Goal: Transaction & Acquisition: Purchase product/service

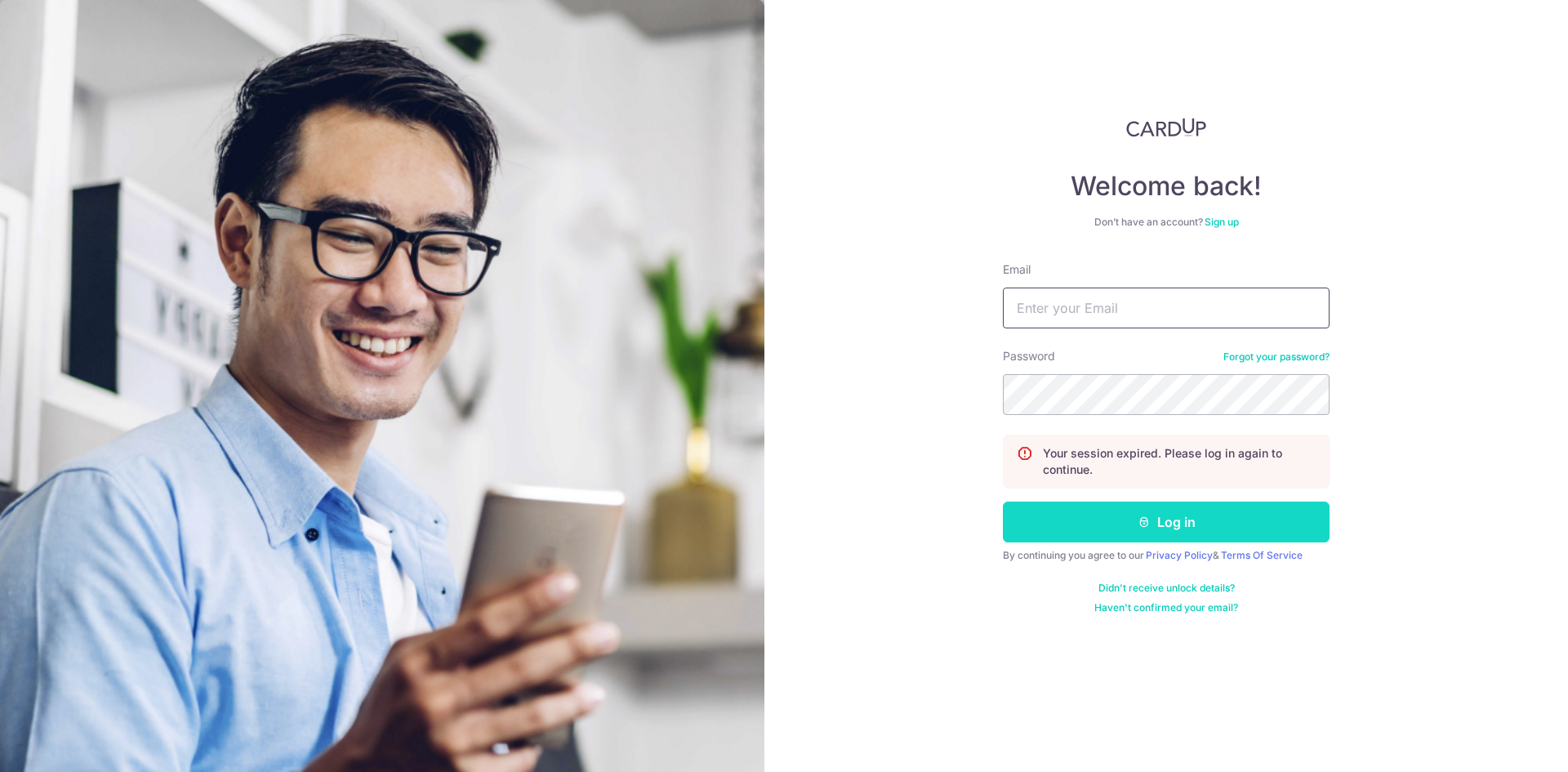
type input "[EMAIL_ADDRESS][DOMAIN_NAME]"
click at [1029, 523] on button "Log in" at bounding box center [1165, 522] width 327 height 41
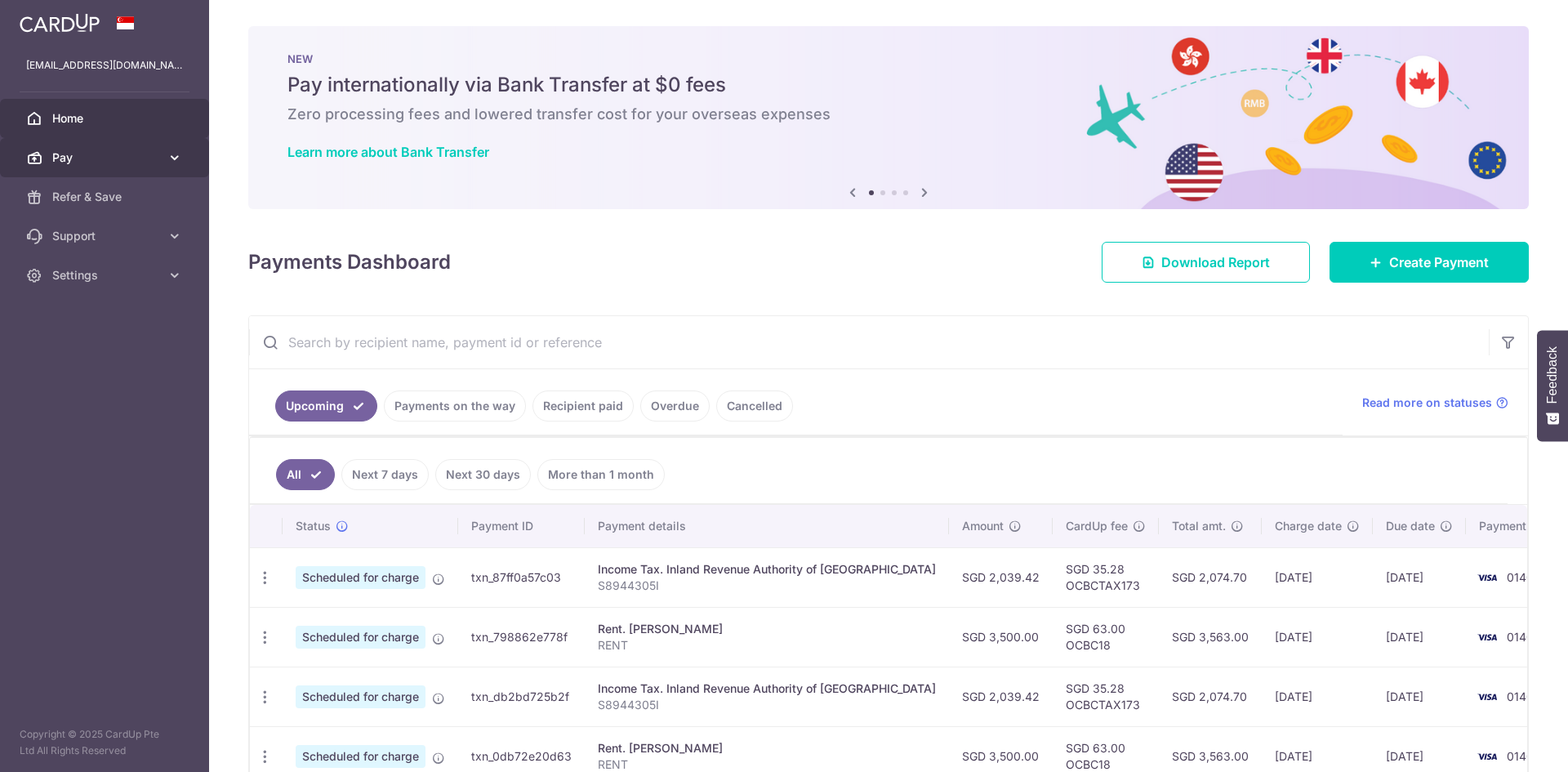
click at [99, 152] on span "Pay" at bounding box center [106, 157] width 107 height 16
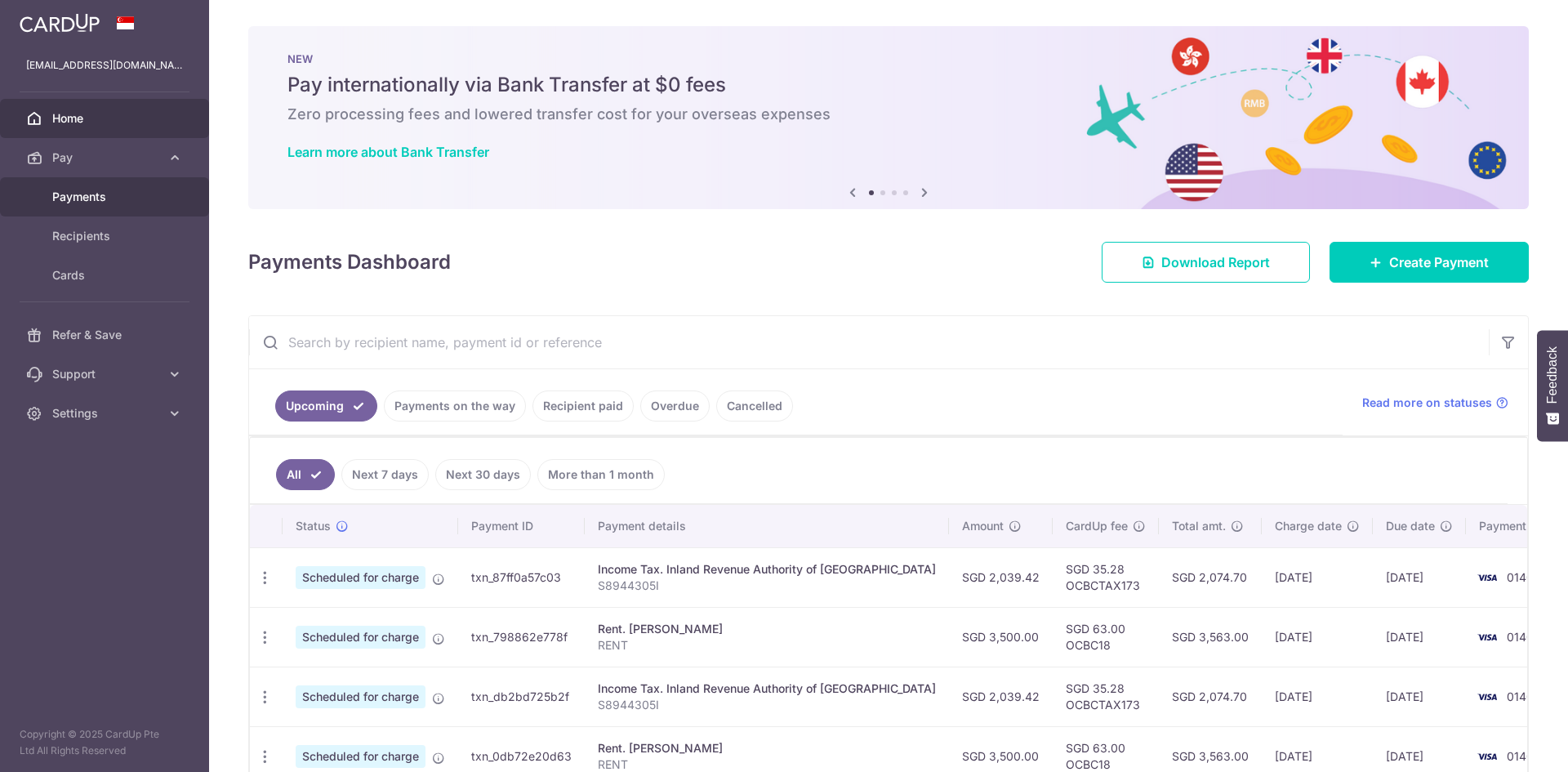
click at [59, 194] on span "Payments" at bounding box center [106, 197] width 107 height 16
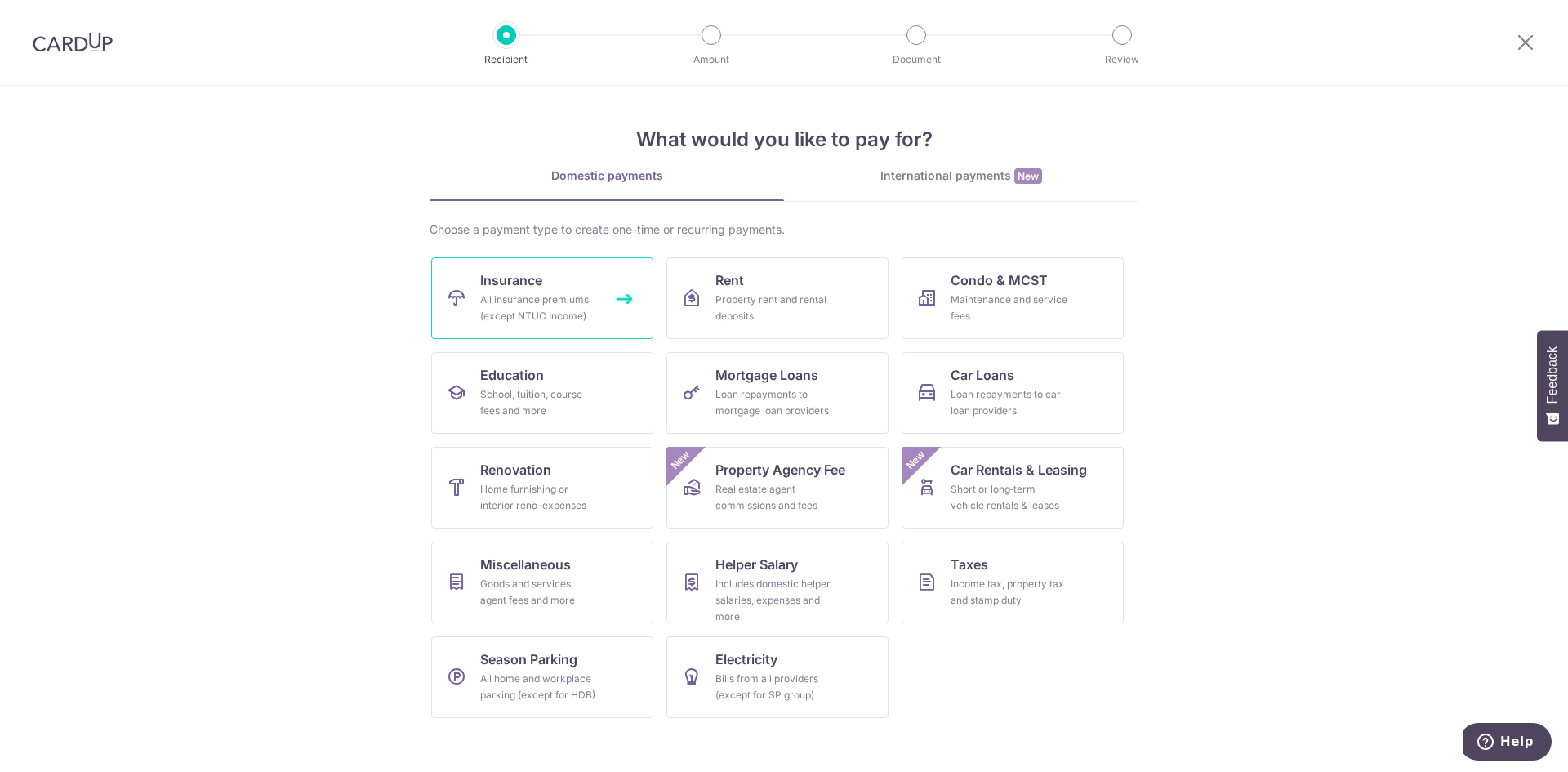
click at [542, 306] on div "All insurance premiums (except NTUC Income)" at bounding box center [539, 308] width 118 height 33
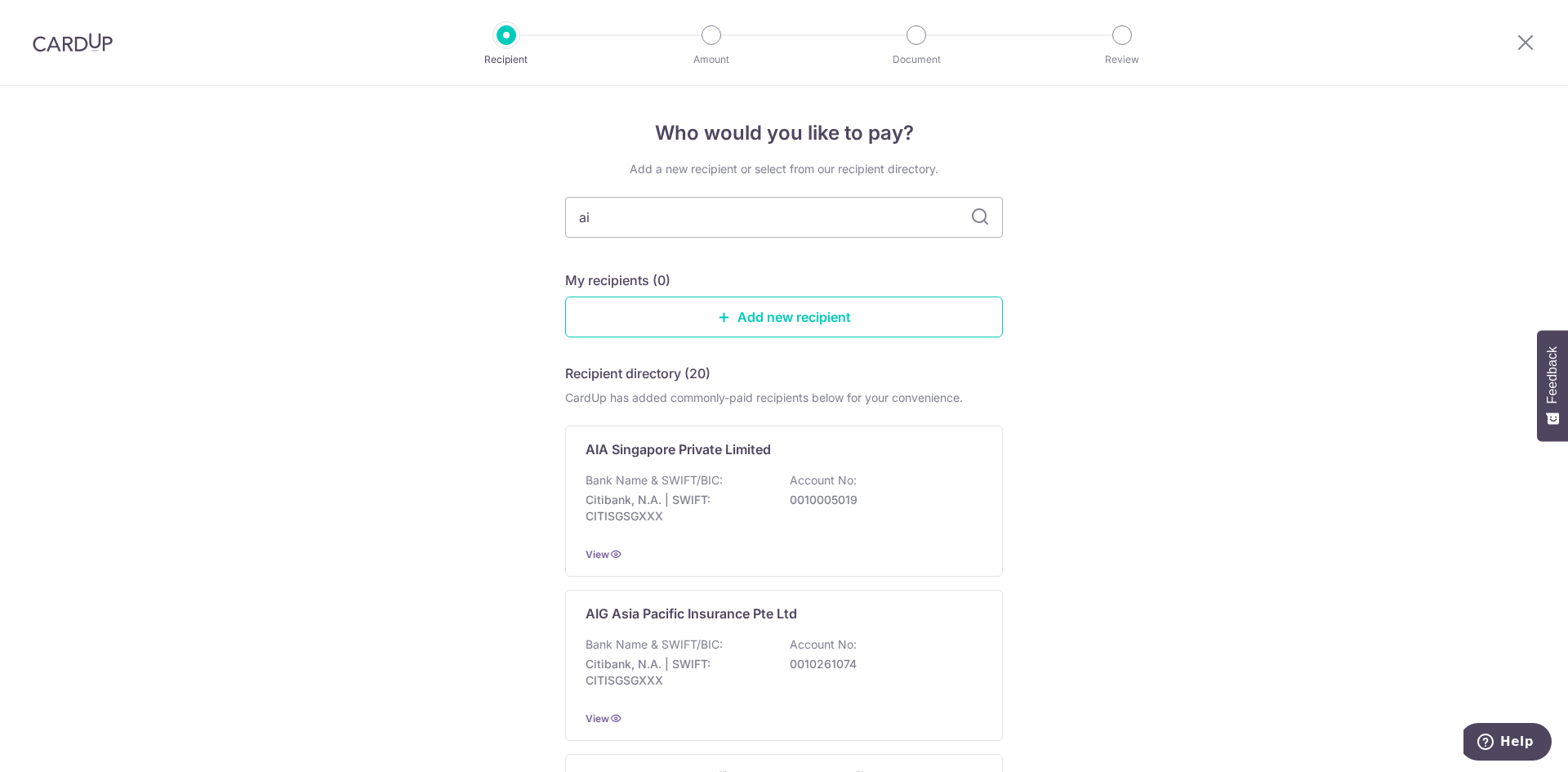
type input "a"
type input "A"
click at [671, 503] on p "Citibank, N.A. | SWIFT: CITISGSGXXX" at bounding box center [677, 508] width 183 height 33
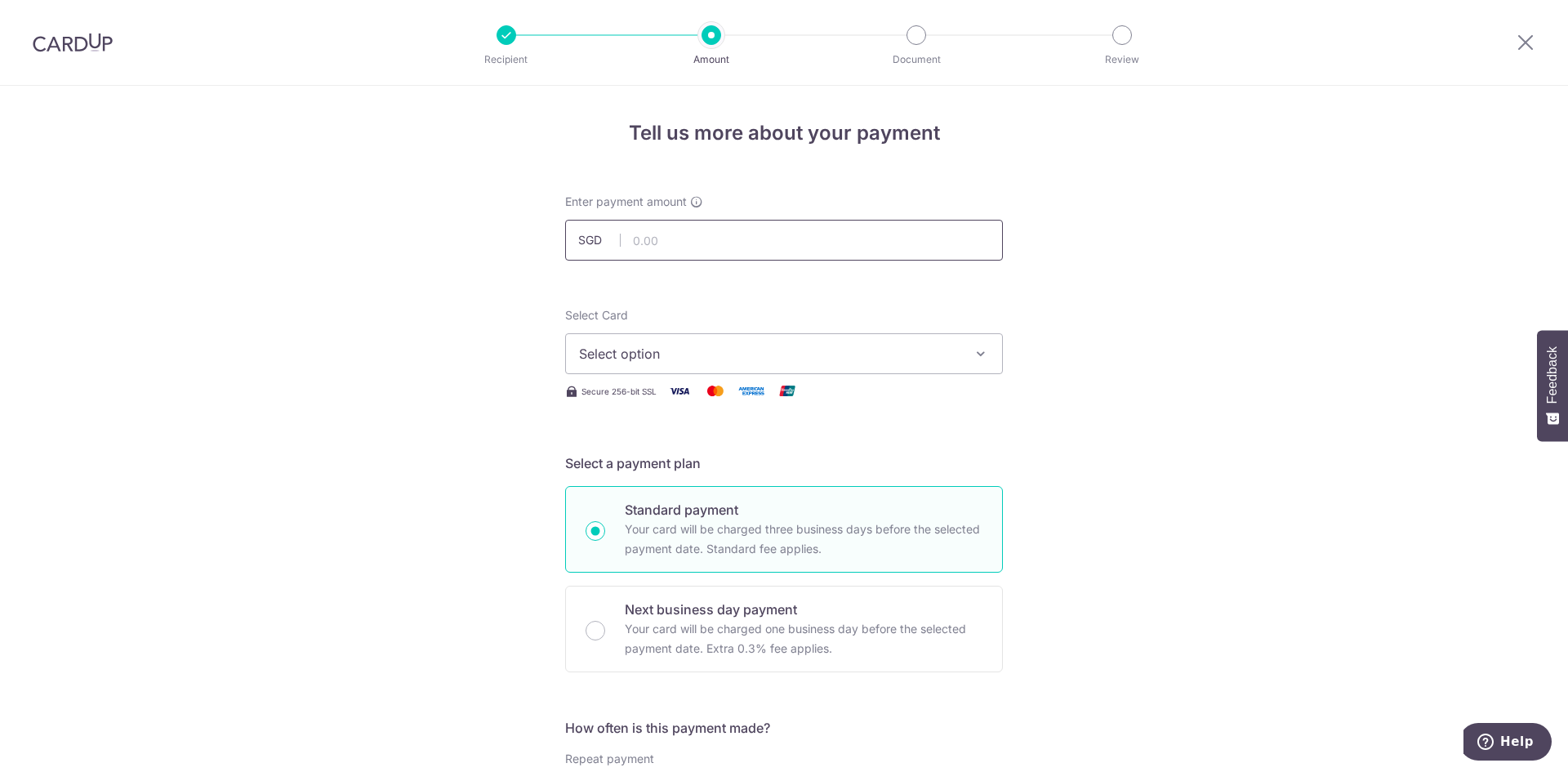
click at [674, 243] on input "text" at bounding box center [783, 240] width 438 height 41
type input "6,038.00"
click at [686, 350] on span "Select option" at bounding box center [769, 354] width 380 height 19
click at [654, 469] on span "**** 0140" at bounding box center [648, 470] width 60 height 19
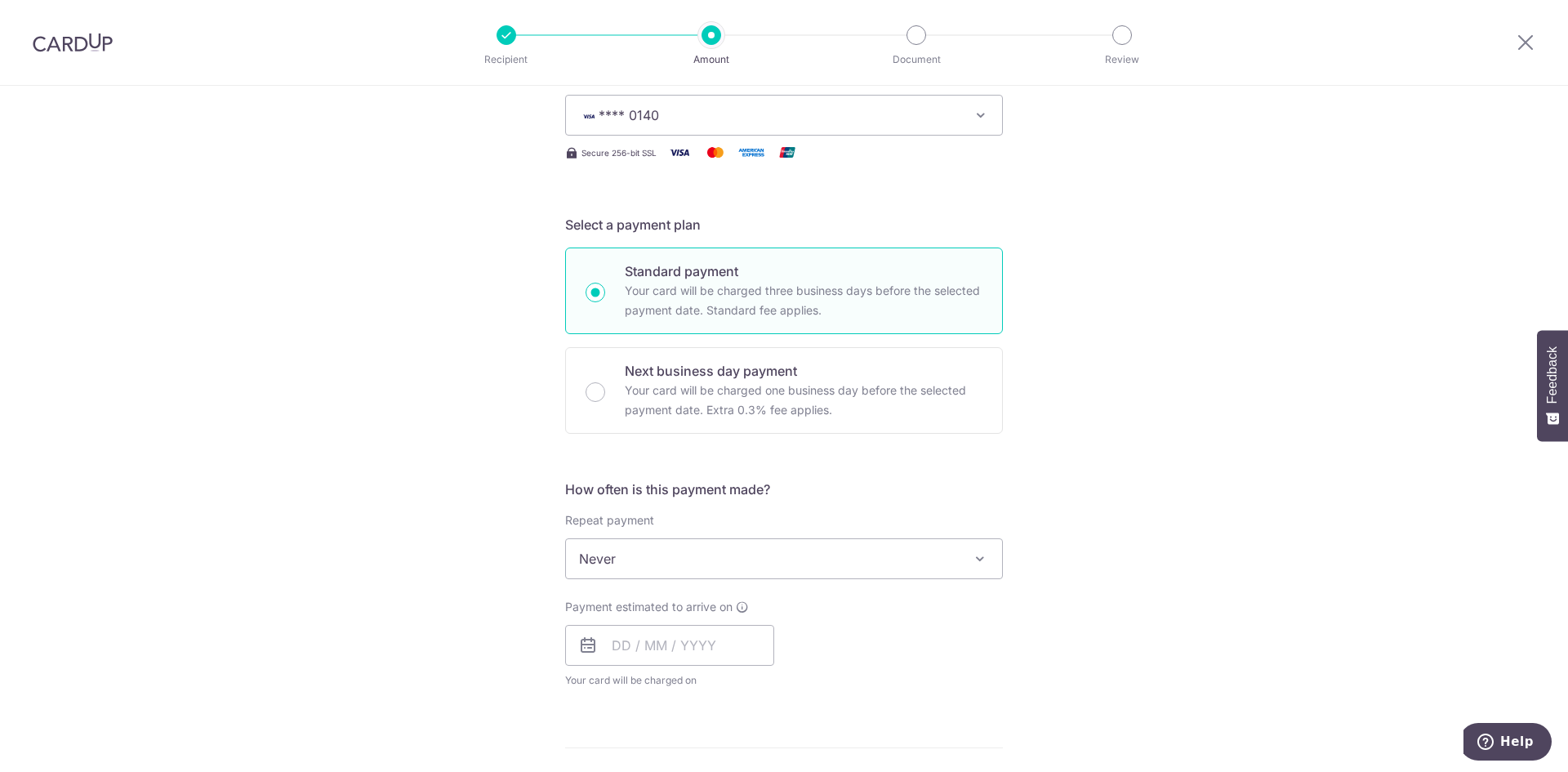
scroll to position [327, 0]
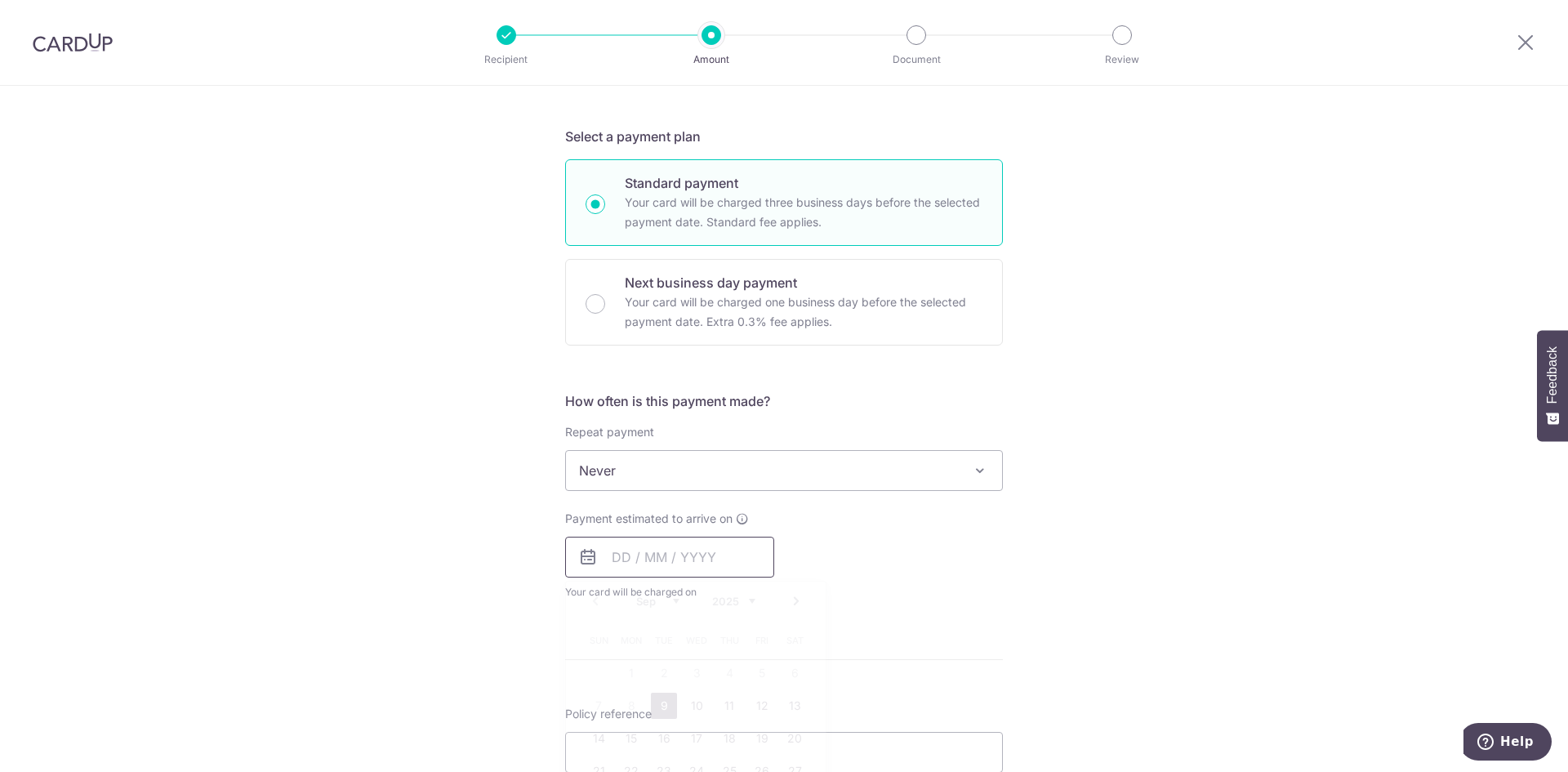
click at [651, 560] on input "text" at bounding box center [669, 557] width 209 height 41
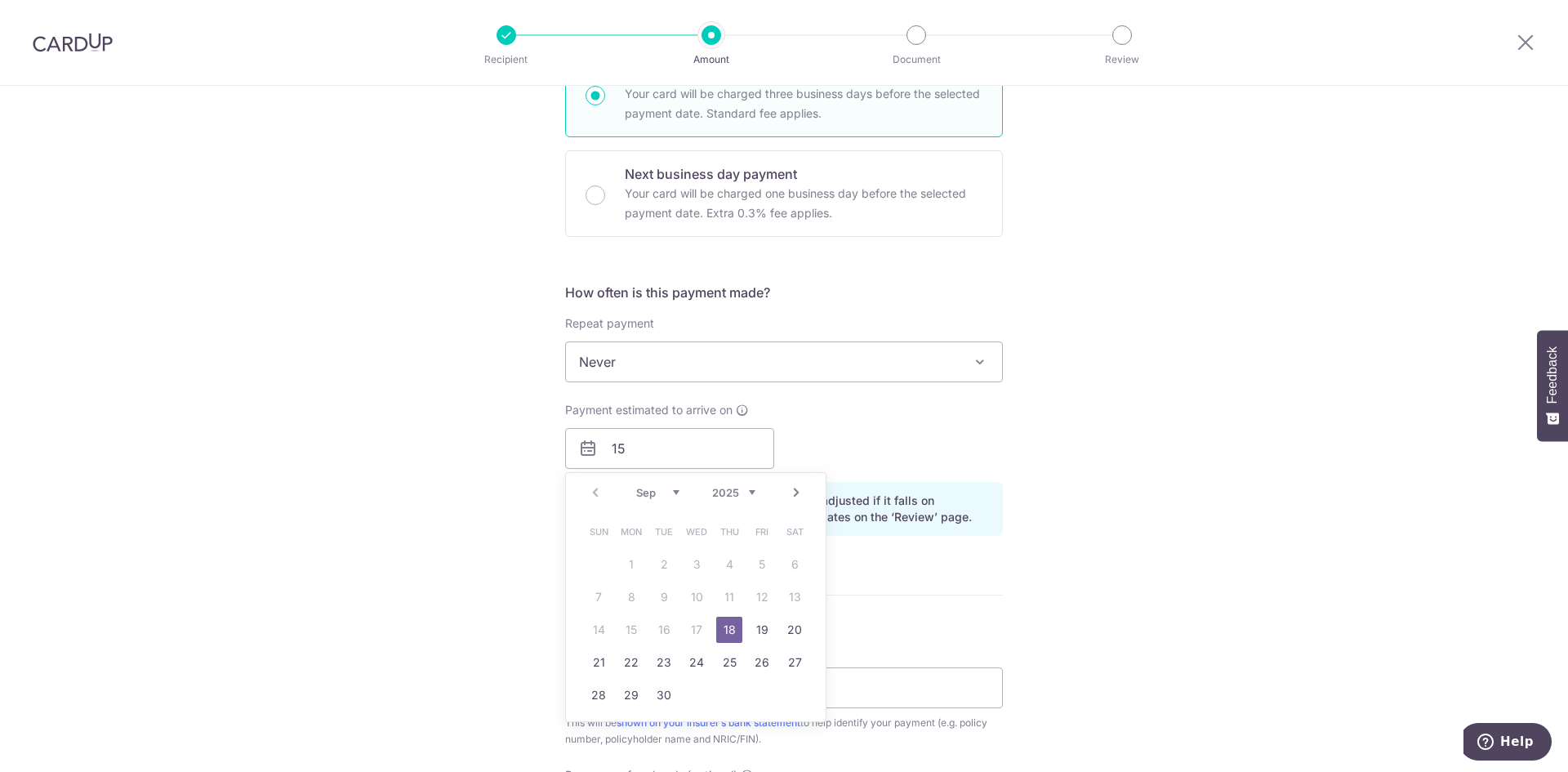
click at [626, 631] on table "Sun Mon Tue Wed Thu Fri Sat 1 2 3 4 5 6 7 8 9 10 11 12 13 14 15 16 17 18 19 20 …" at bounding box center [696, 614] width 229 height 196
click at [725, 629] on link "18" at bounding box center [728, 629] width 26 height 26
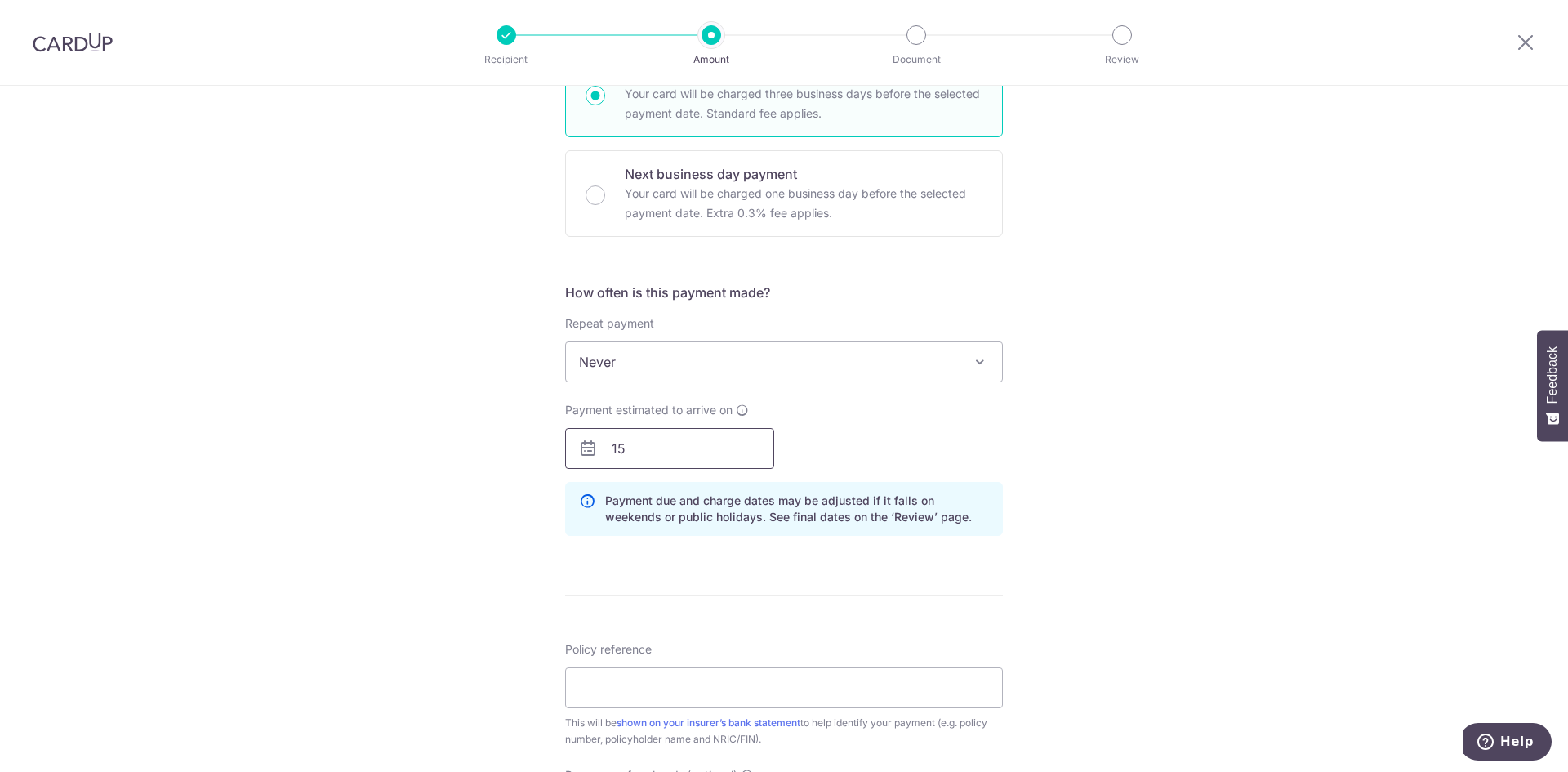
click at [657, 461] on input "15" at bounding box center [669, 448] width 209 height 41
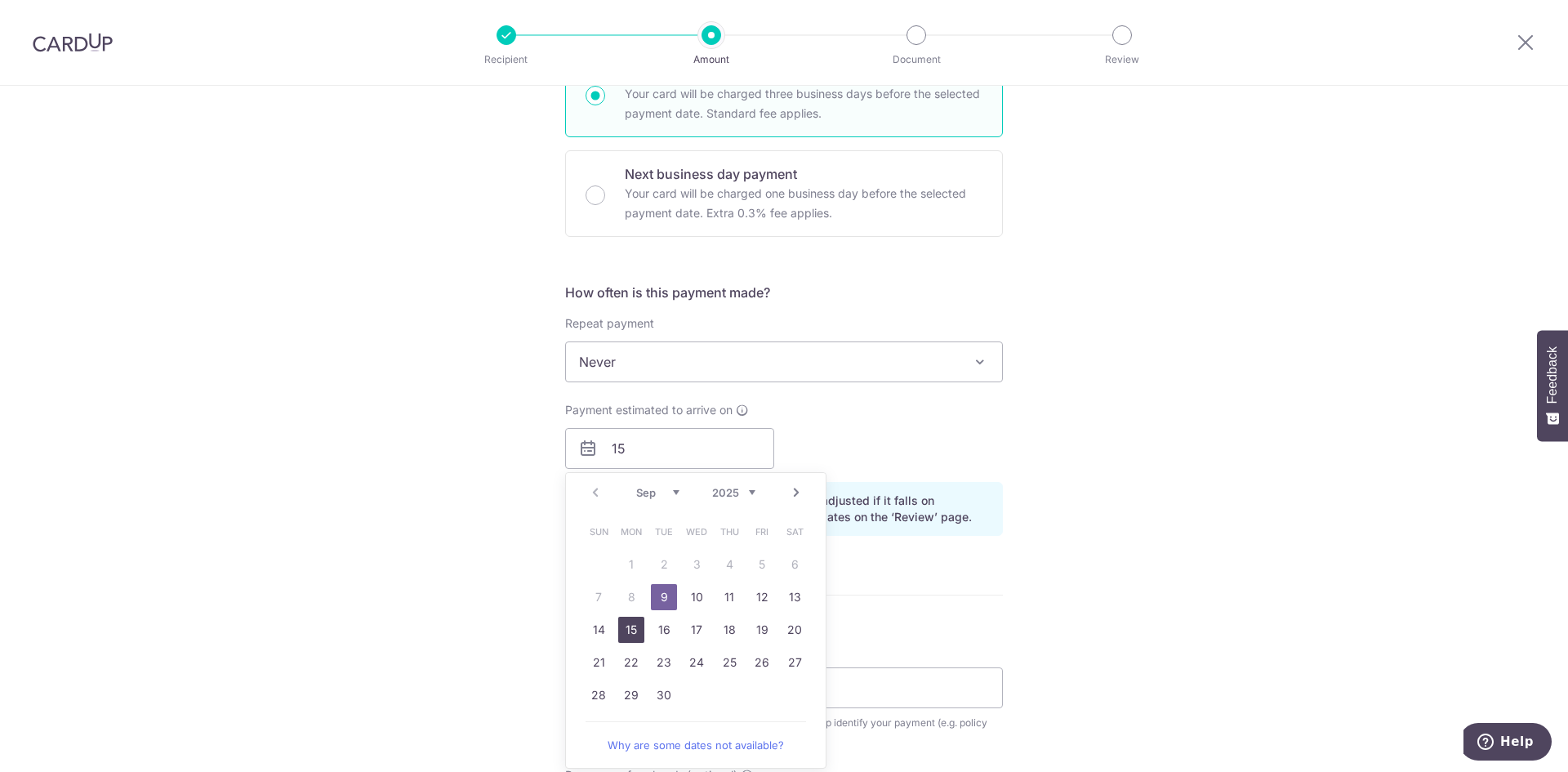
click at [626, 631] on link "15" at bounding box center [631, 629] width 26 height 26
type input "15/09/2025"
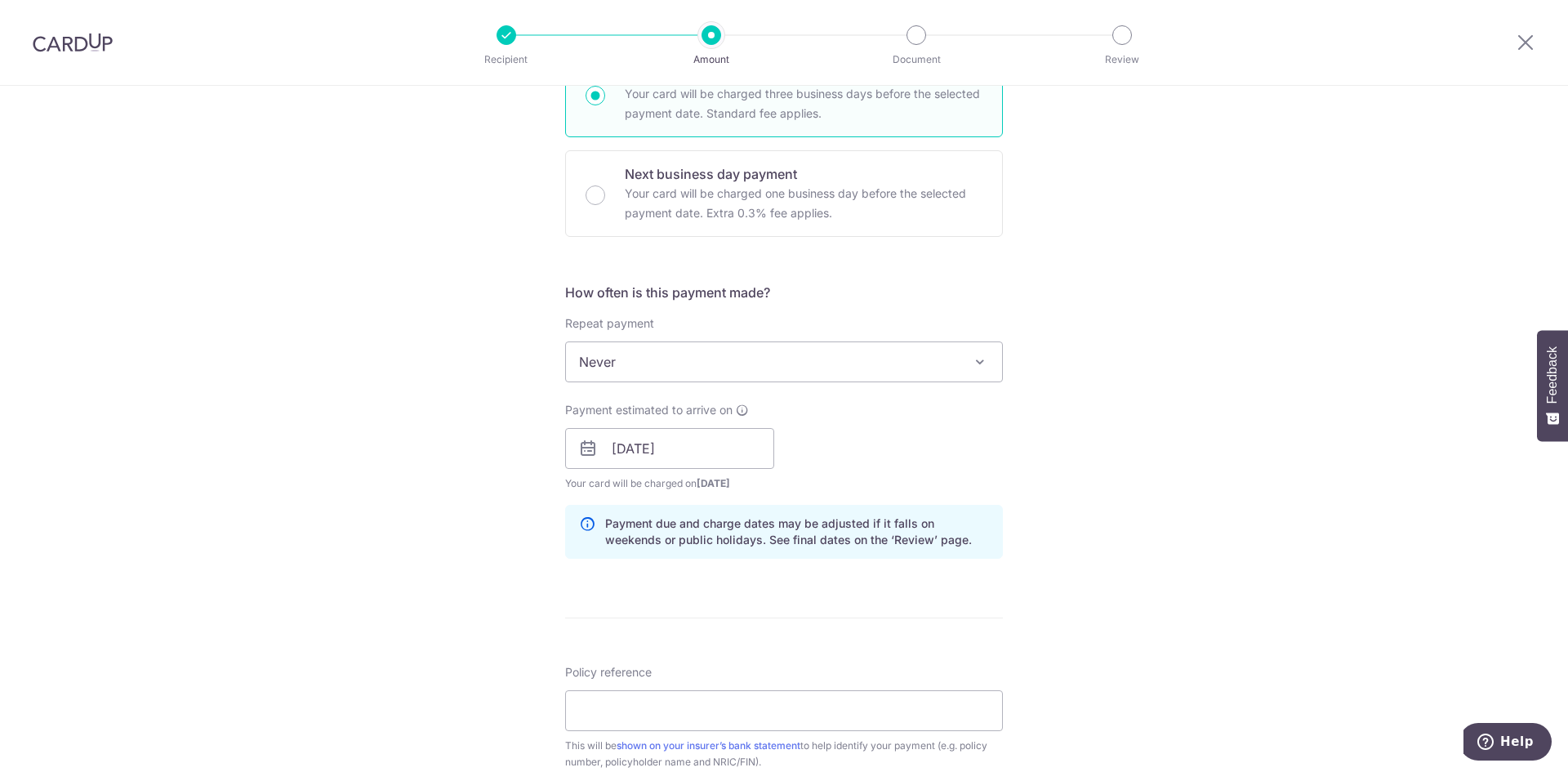
scroll to position [545, 0]
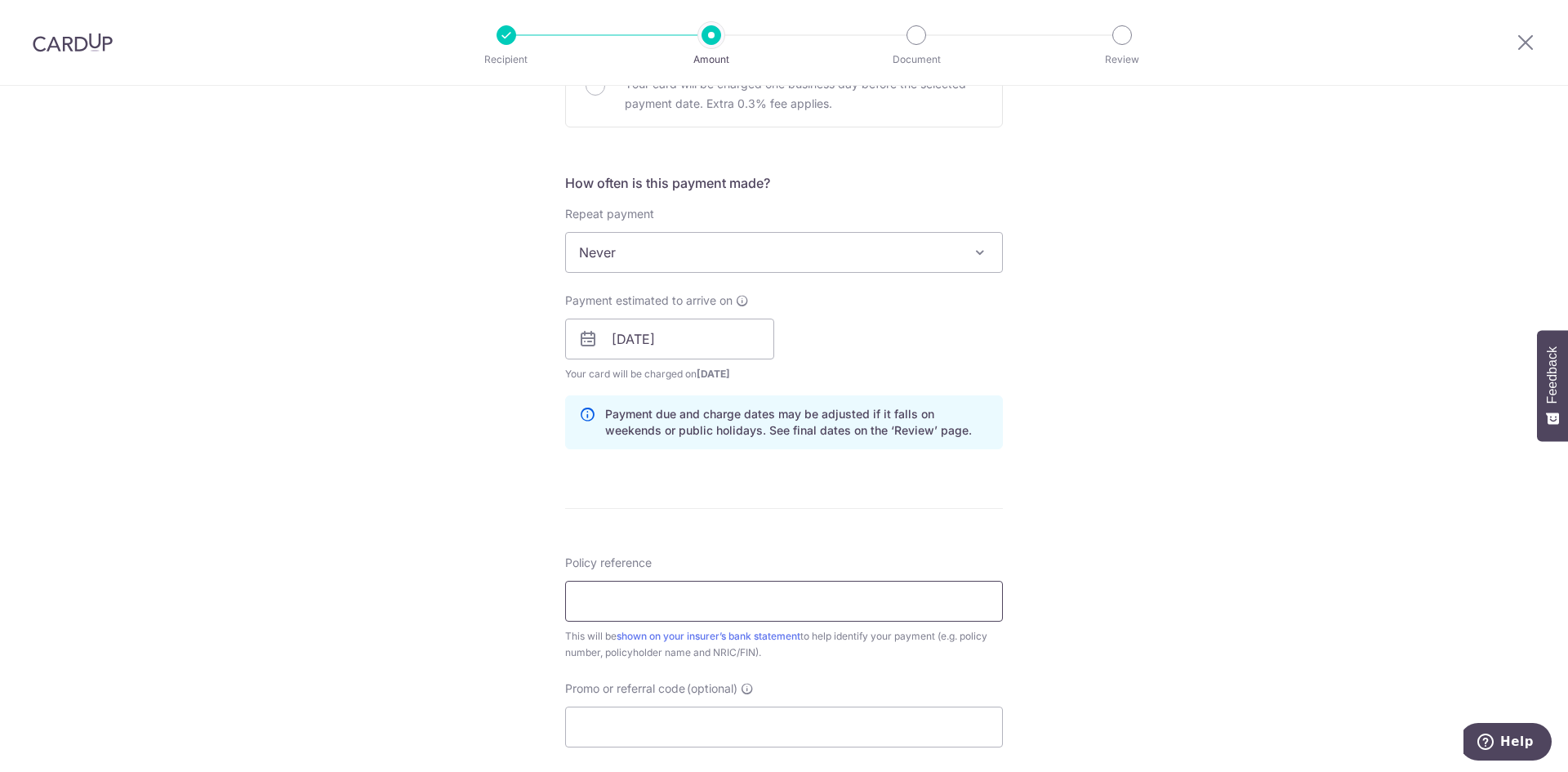
click at [626, 610] on input "Policy reference" at bounding box center [783, 601] width 438 height 41
type input "U127584373"
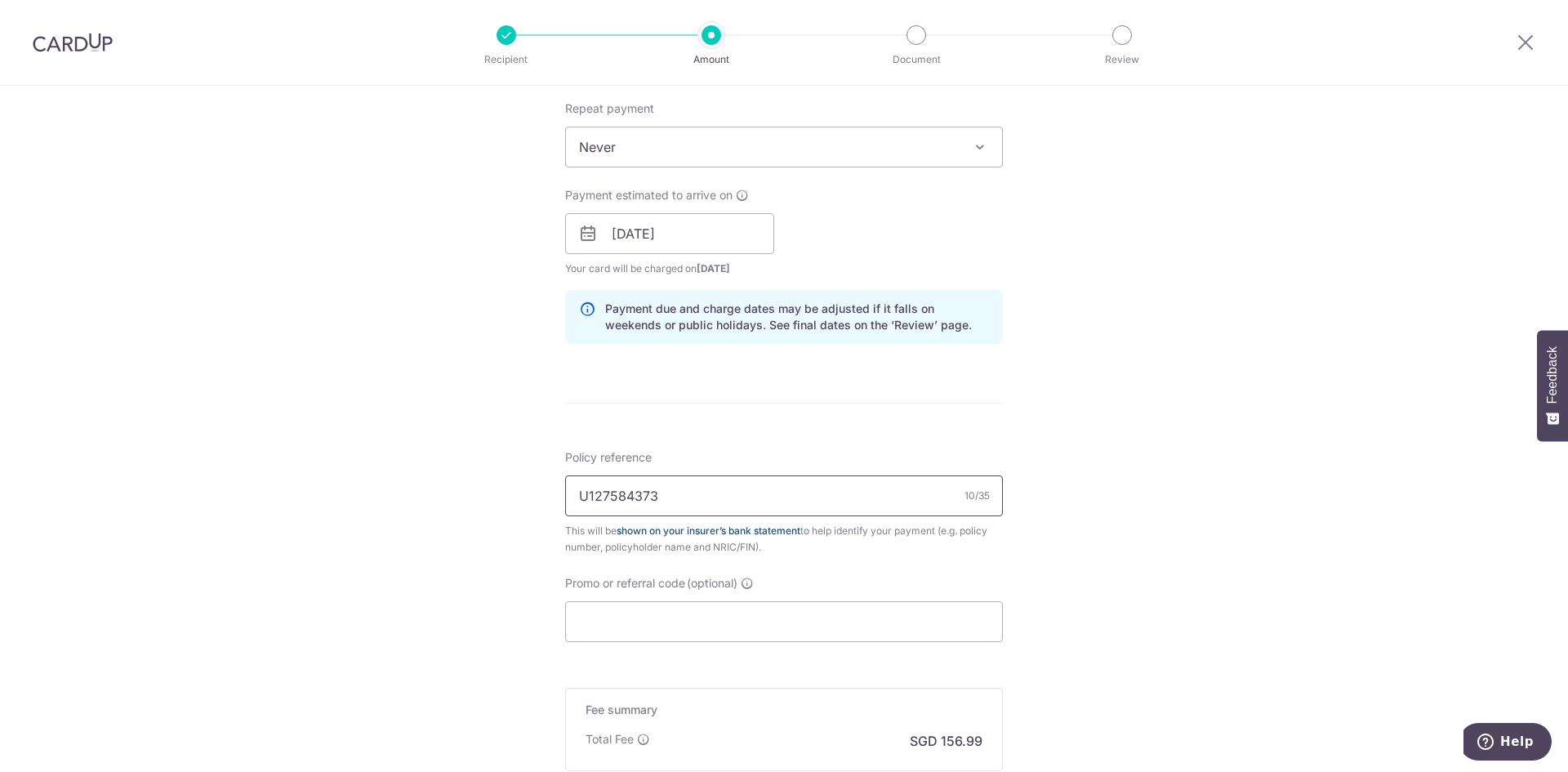
scroll to position [762, 0]
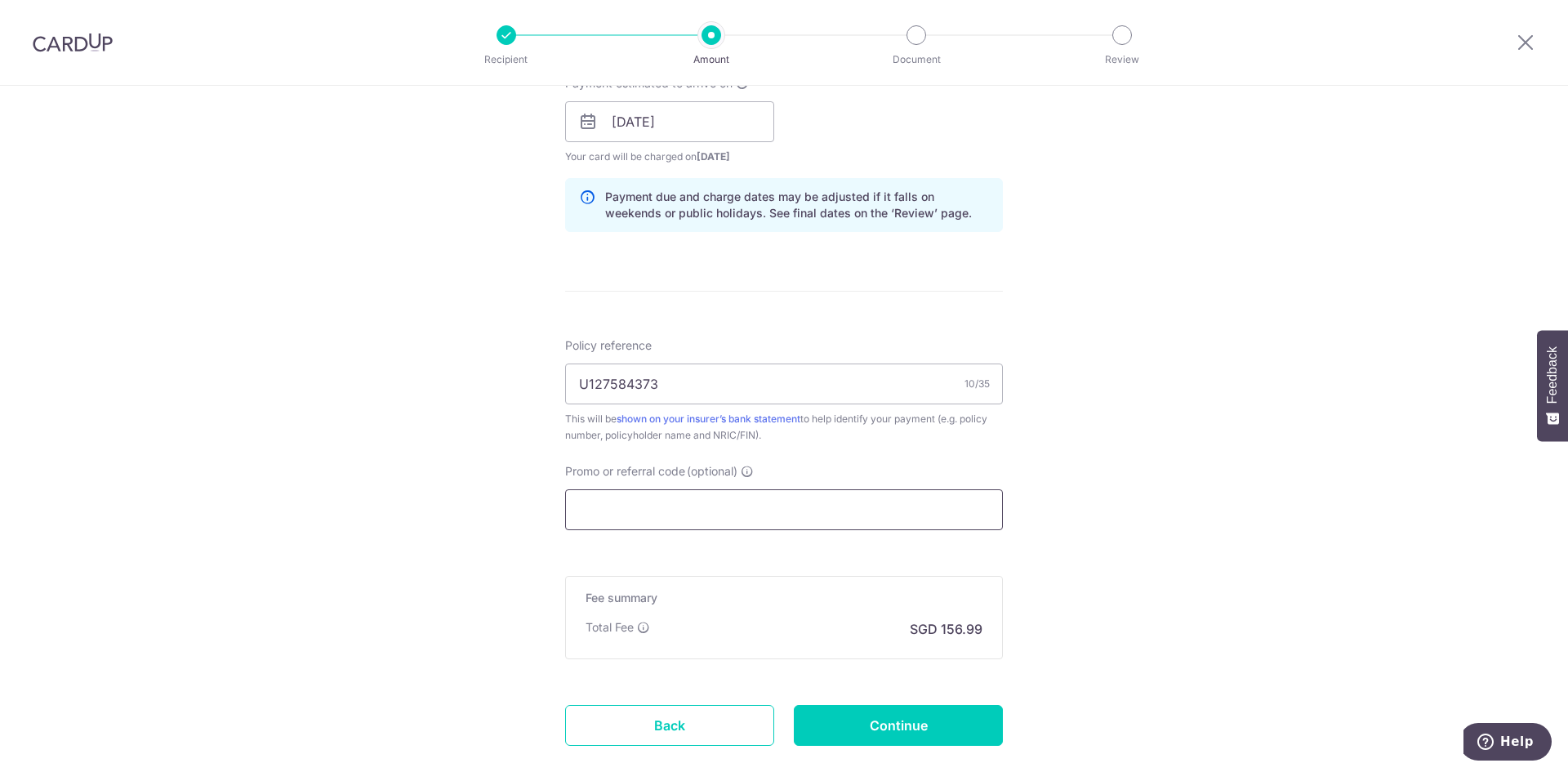
click at [711, 526] on input "Promo or referral code (optional)" at bounding box center [783, 509] width 438 height 41
paste input "OCBC195"
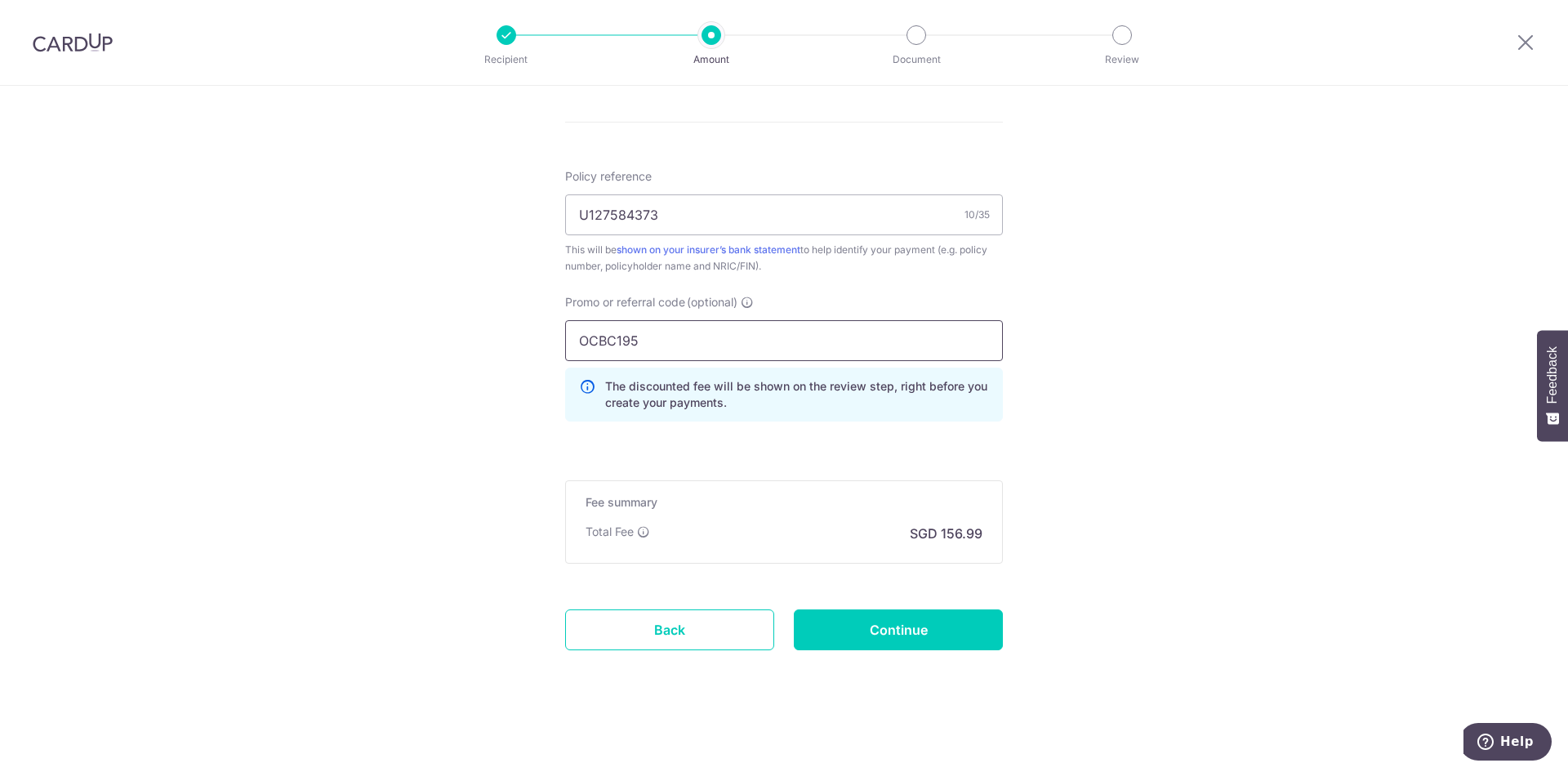
scroll to position [932, 0]
type input "OCBC195"
click at [909, 643] on input "Continue" at bounding box center [898, 629] width 209 height 41
type input "Create Schedule"
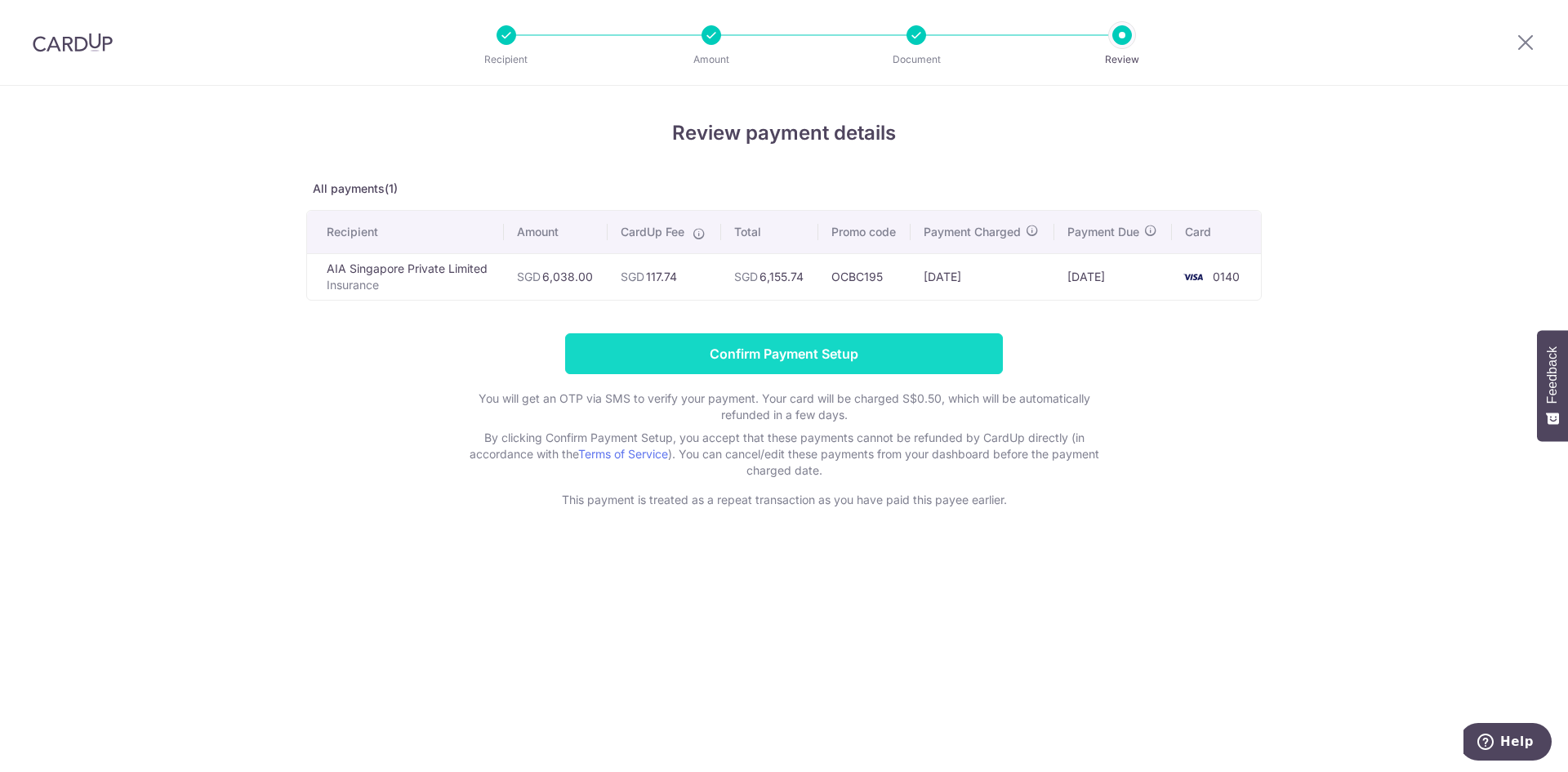
click at [689, 347] on input "Confirm Payment Setup" at bounding box center [783, 354] width 438 height 41
